Goal: Transaction & Acquisition: Purchase product/service

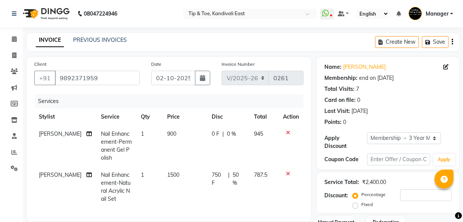
select select "7846"
select select "service"
select select "85200"
select select "1: Object"
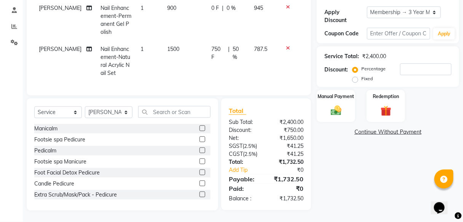
scroll to position [100, 0]
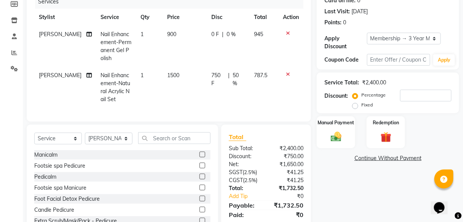
click at [289, 73] on icon at bounding box center [288, 74] width 4 height 5
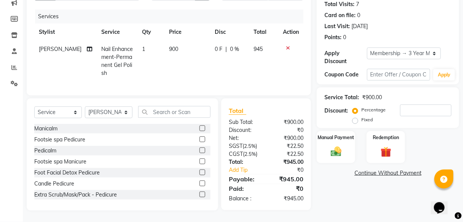
scroll to position [89, 0]
click at [160, 112] on input "text" at bounding box center [174, 112] width 72 height 12
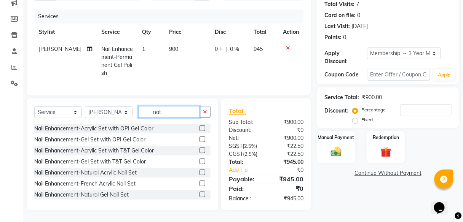
scroll to position [88, 0]
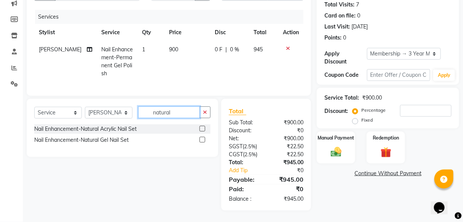
type input "natural"
click at [201, 142] on label at bounding box center [202, 140] width 6 height 6
click at [201, 142] on input "checkbox" at bounding box center [201, 140] width 5 height 5
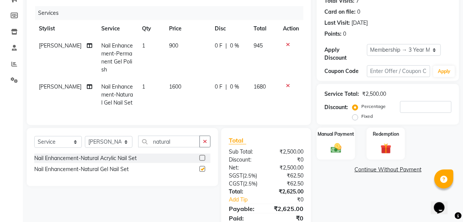
checkbox input "false"
click at [225, 86] on div "0 F | 0 %" at bounding box center [230, 87] width 30 height 8
select select "85200"
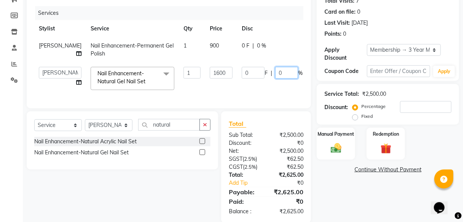
click at [275, 72] on input "0" at bounding box center [286, 73] width 23 height 12
type input "50"
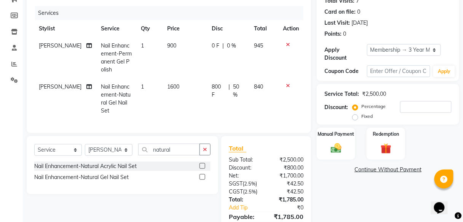
click at [249, 89] on tr "SUSHILA Nail Enhancement-Natural Gel Nail Set 1 1600 800 F | 50 % 840" at bounding box center [168, 98] width 269 height 41
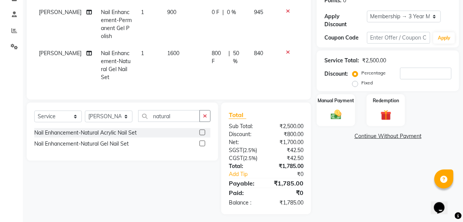
scroll to position [61, 0]
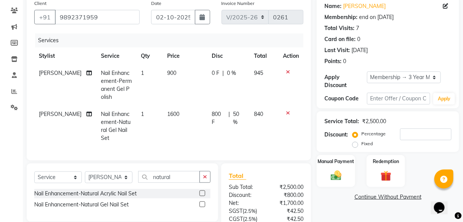
click at [287, 72] on icon at bounding box center [288, 71] width 4 height 5
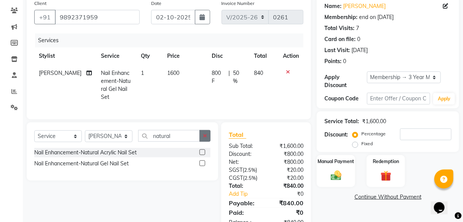
click at [202, 136] on button "button" at bounding box center [204, 136] width 11 height 12
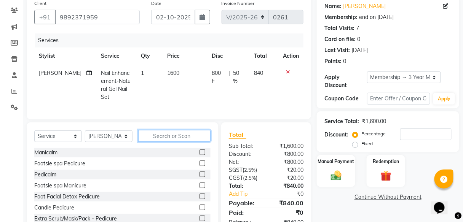
click at [177, 135] on input "text" at bounding box center [174, 136] width 72 height 12
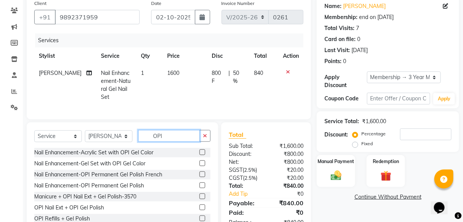
type input "OPI"
click at [199, 183] on label at bounding box center [202, 186] width 6 height 6
click at [199, 183] on input "checkbox" at bounding box center [201, 185] width 5 height 5
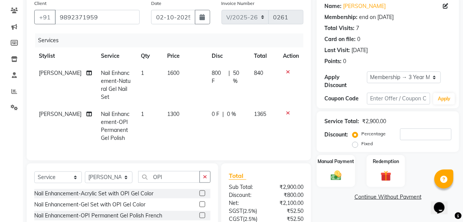
checkbox input "false"
click at [223, 110] on div "0 F | 0 %" at bounding box center [229, 114] width 34 height 8
select select "85200"
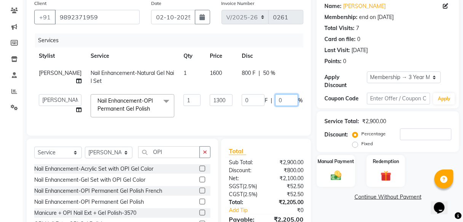
click at [275, 100] on input "0" at bounding box center [286, 100] width 23 height 12
type input "50"
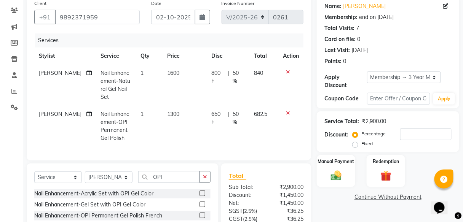
click at [250, 119] on tr "SUSHILA Nail Enhancement-OPI Permanent Gel Polish 1 1300 650 F | 50 % 682.5" at bounding box center [168, 126] width 269 height 41
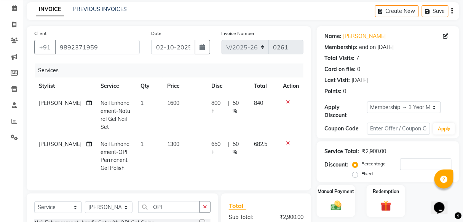
scroll to position [122, 0]
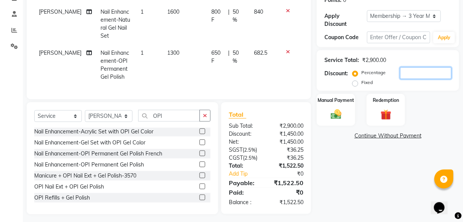
click at [407, 75] on input "number" at bounding box center [425, 73] width 51 height 12
type input "50"
click at [379, 190] on div "Name: Ekta Membership: end on 19-04-2028 Total Visits: 7 Card on file: 0 Last V…" at bounding box center [391, 75] width 148 height 280
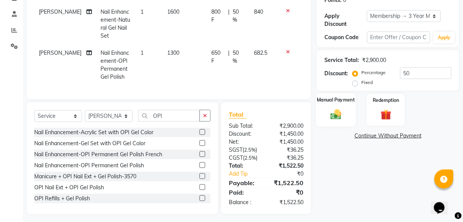
click at [343, 120] on img at bounding box center [336, 114] width 18 height 13
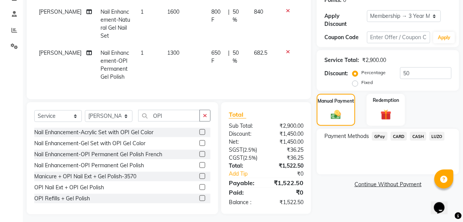
click at [379, 136] on span "GPay" at bounding box center [380, 136] width 16 height 9
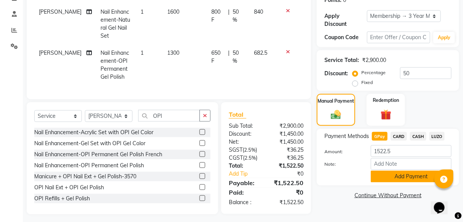
click at [387, 177] on button "Add Payment" at bounding box center [411, 177] width 81 height 12
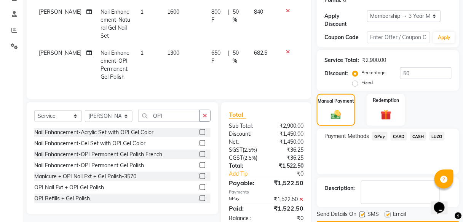
scroll to position [145, 0]
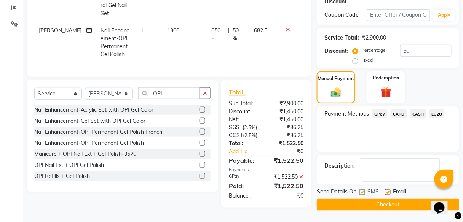
click at [380, 203] on button "Checkout" at bounding box center [388, 205] width 142 height 12
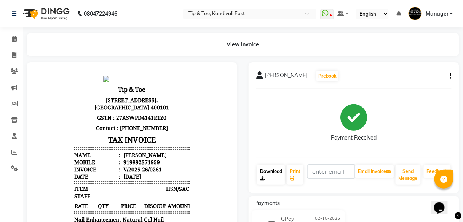
click at [278, 174] on link "Download" at bounding box center [271, 175] width 28 height 20
click at [267, 175] on link "Download" at bounding box center [271, 175] width 28 height 20
click at [12, 41] on icon at bounding box center [14, 39] width 5 height 6
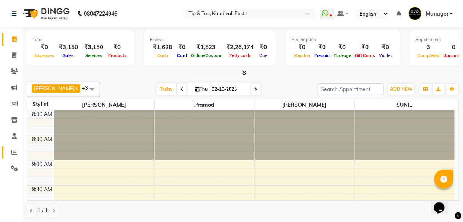
click at [12, 151] on icon at bounding box center [14, 153] width 6 height 6
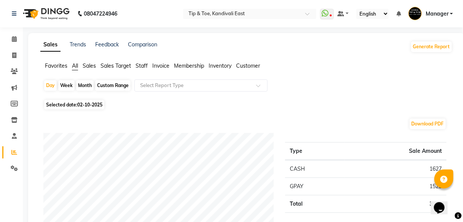
click at [141, 67] on span "Staff" at bounding box center [142, 65] width 12 height 7
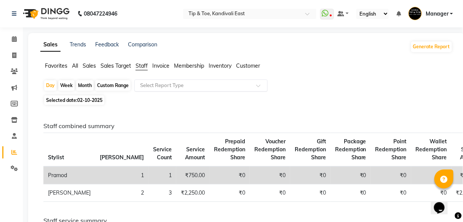
click at [166, 86] on input "text" at bounding box center [194, 86] width 110 height 8
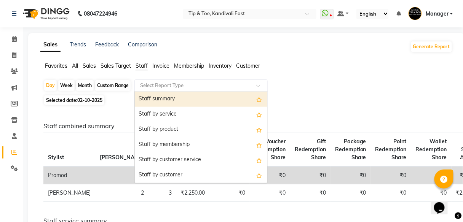
click at [166, 98] on div "Staff summary" at bounding box center [201, 99] width 132 height 15
select select "full_report"
select select "csv"
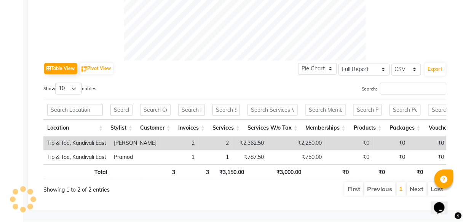
scroll to position [311, 0]
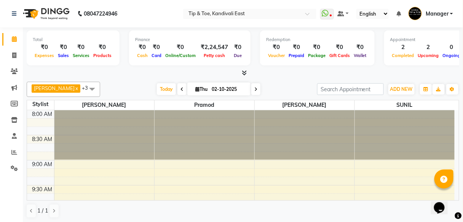
scroll to position [518, 0]
